Goal: Register for event/course

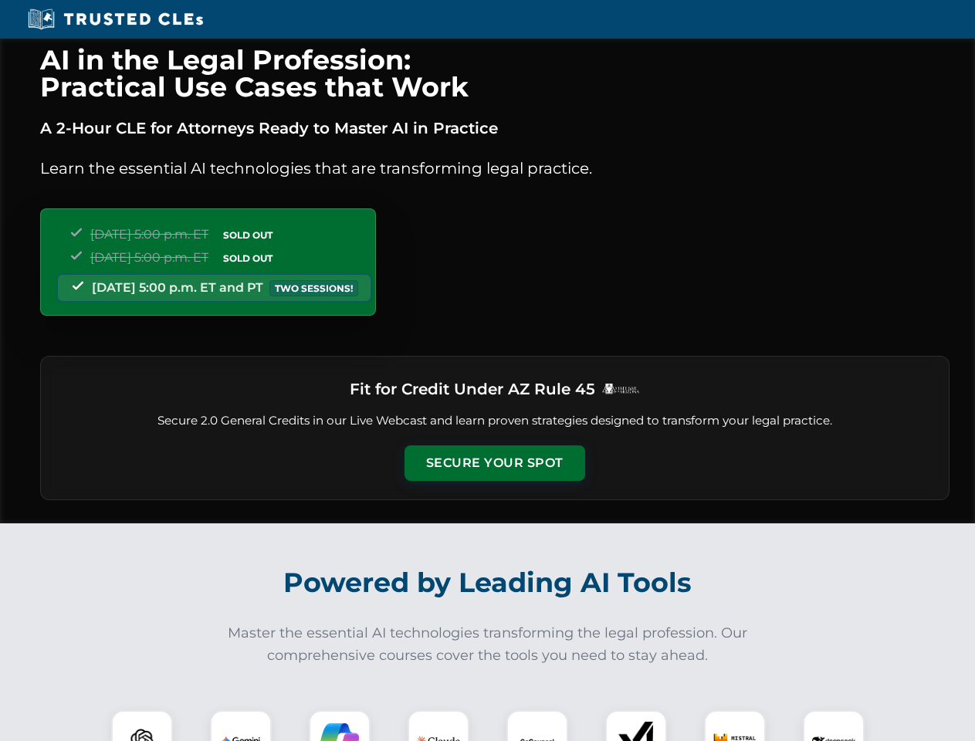
click at [494, 463] on button "Secure Your Spot" at bounding box center [494, 462] width 181 height 35
click at [142, 725] on img at bounding box center [142, 740] width 45 height 45
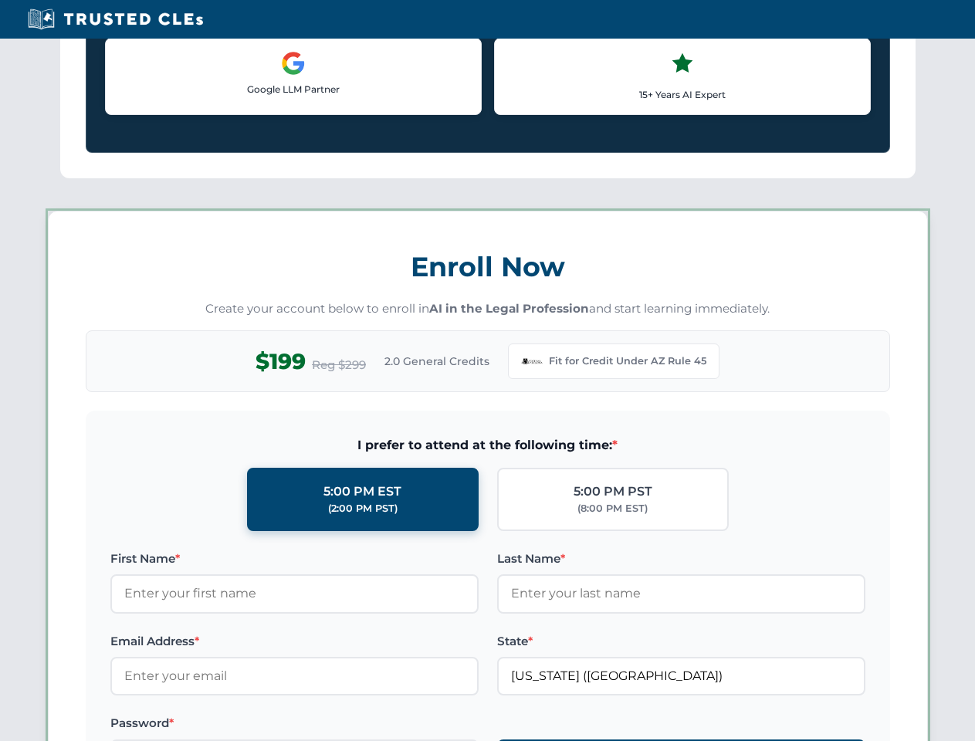
click at [340, 725] on label "Password *" at bounding box center [294, 723] width 368 height 19
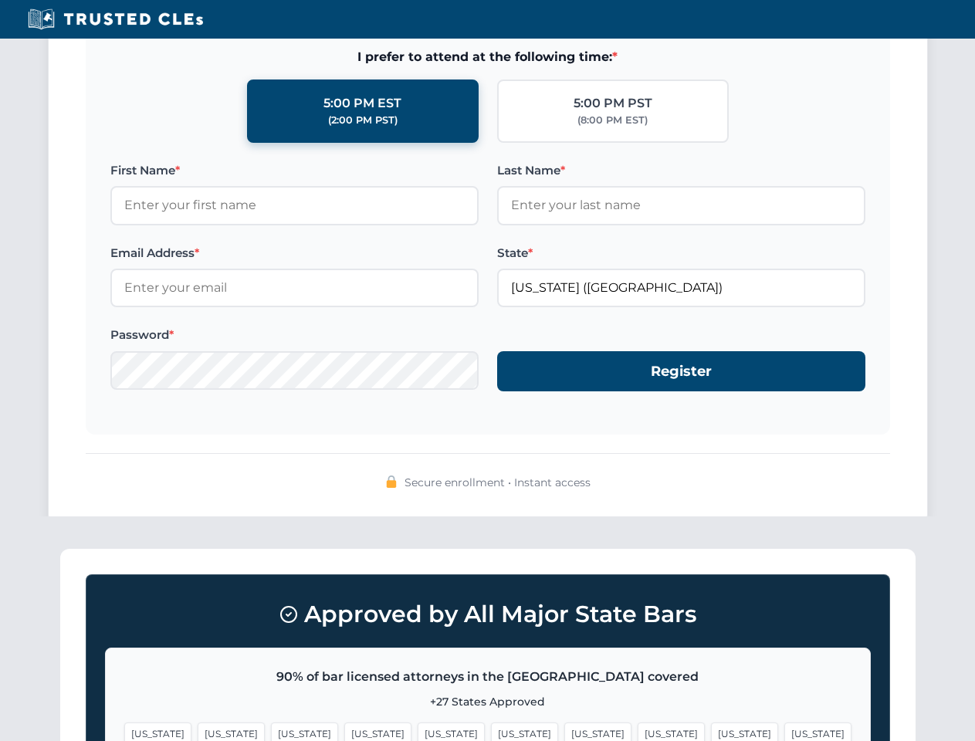
click at [711, 725] on span "[US_STATE]" at bounding box center [744, 733] width 67 height 22
